Goal: Browse casually: Explore the website without a specific task or goal

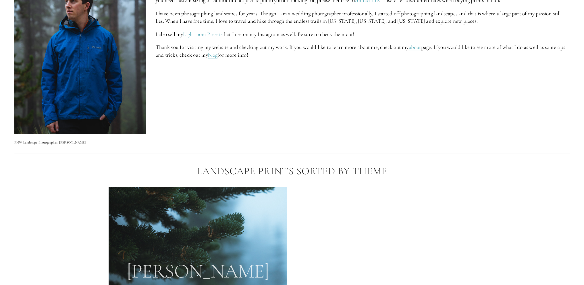
scroll to position [345, 0]
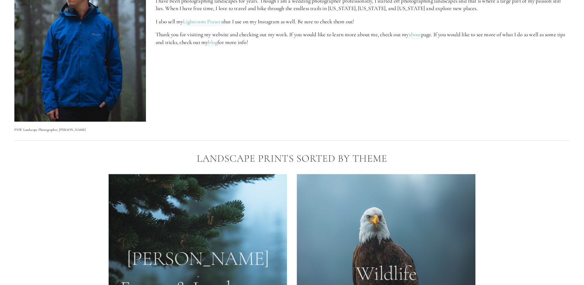
click at [375, 53] on p at bounding box center [363, 56] width 414 height 8
click at [452, 40] on p "Thank you for visiting my website and checking out my work. If you would like t…" at bounding box center [363, 38] width 414 height 15
click at [515, 65] on div "PNW Landscape Photographer, Zach Nichols Hello! My name is Zach Nichols. I am a…" at bounding box center [291, 43] width 565 height 177
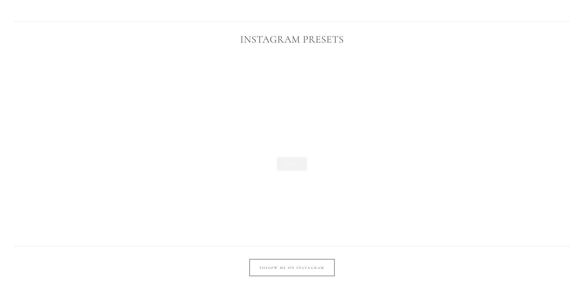
scroll to position [1293, 0]
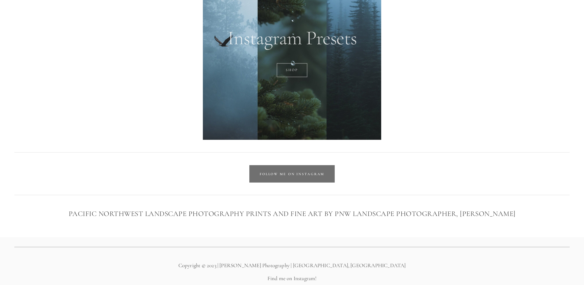
click at [277, 181] on link "Follow Me on Instagram" at bounding box center [291, 173] width 85 height 17
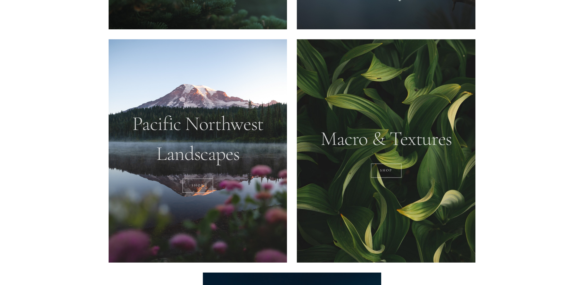
scroll to position [719, 0]
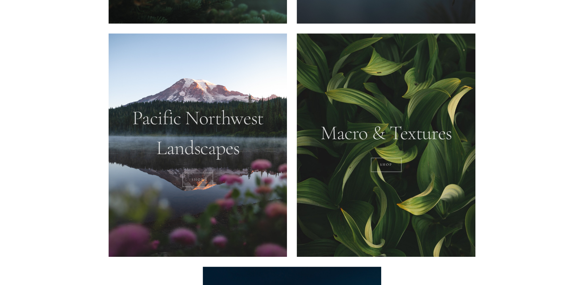
click at [191, 180] on link "SHOP" at bounding box center [198, 179] width 31 height 14
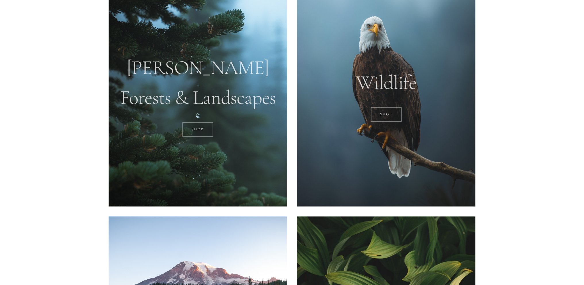
scroll to position [517, 0]
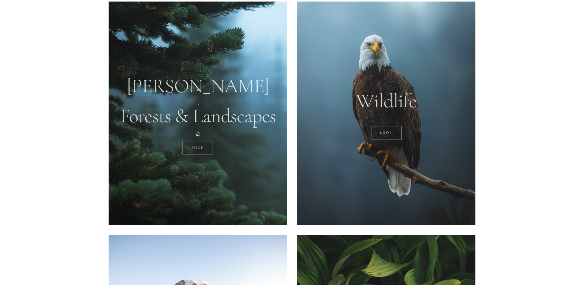
click at [191, 147] on link "SHOP" at bounding box center [198, 148] width 31 height 14
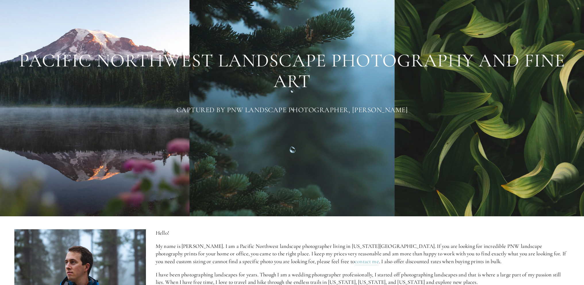
scroll to position [57, 0]
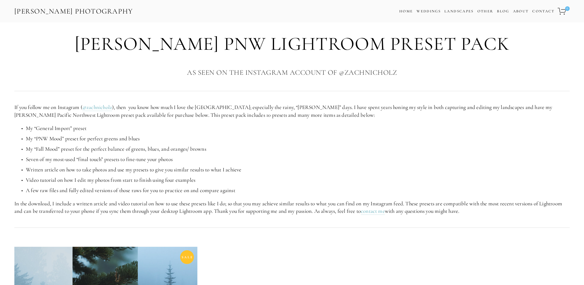
click at [60, 13] on link "[PERSON_NAME] Photography" at bounding box center [74, 11] width 120 height 13
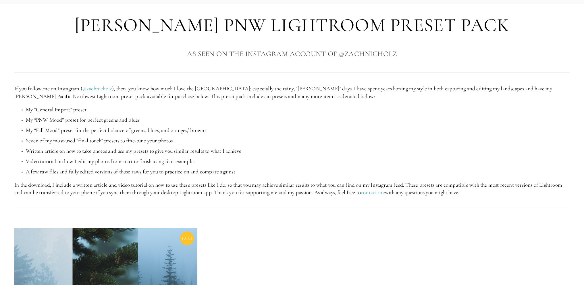
scroll to position [29, 0]
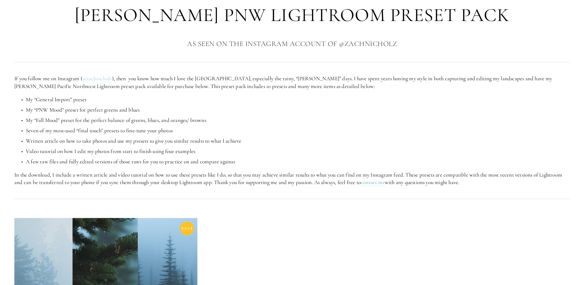
click at [103, 76] on link "@zachnicholz" at bounding box center [97, 78] width 30 height 7
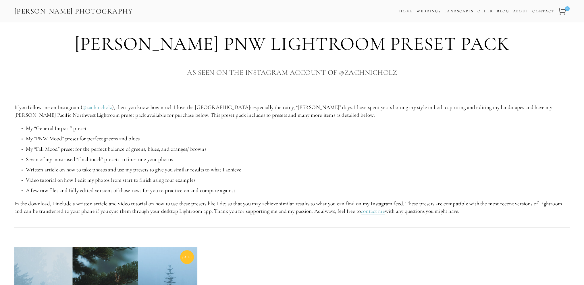
drag, startPoint x: 94, startPoint y: 106, endPoint x: 85, endPoint y: 127, distance: 22.8
click at [82, 130] on p "My “General Import” preset" at bounding box center [298, 128] width 544 height 8
click at [97, 108] on link "@zachnicholz" at bounding box center [97, 107] width 30 height 7
